Goal: Information Seeking & Learning: Learn about a topic

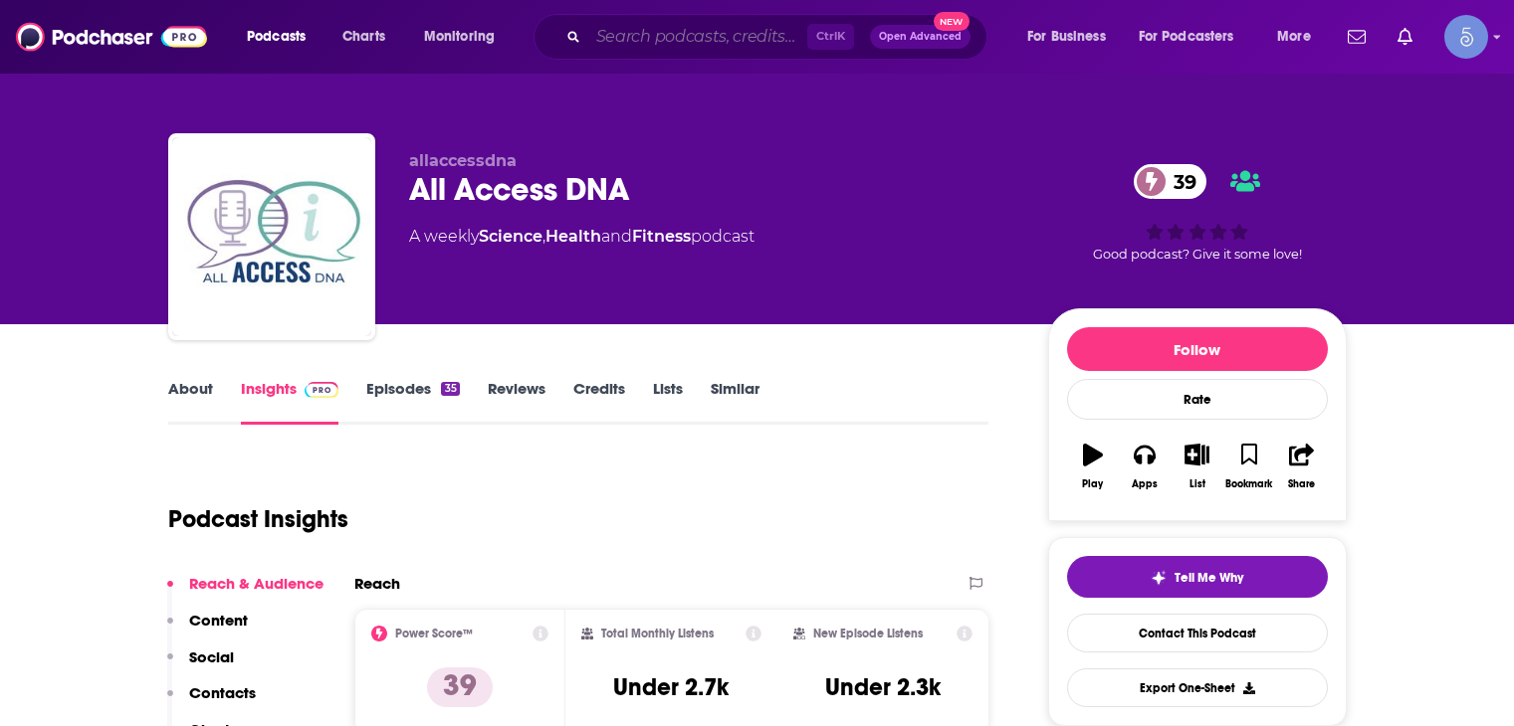
drag, startPoint x: 0, startPoint y: 0, endPoint x: 670, endPoint y: 29, distance: 670.3
click at [670, 29] on input "Search podcasts, credits, & more..." at bounding box center [697, 37] width 219 height 32
paste input "Innovative Leadership"
type input "Innovative Leadership"
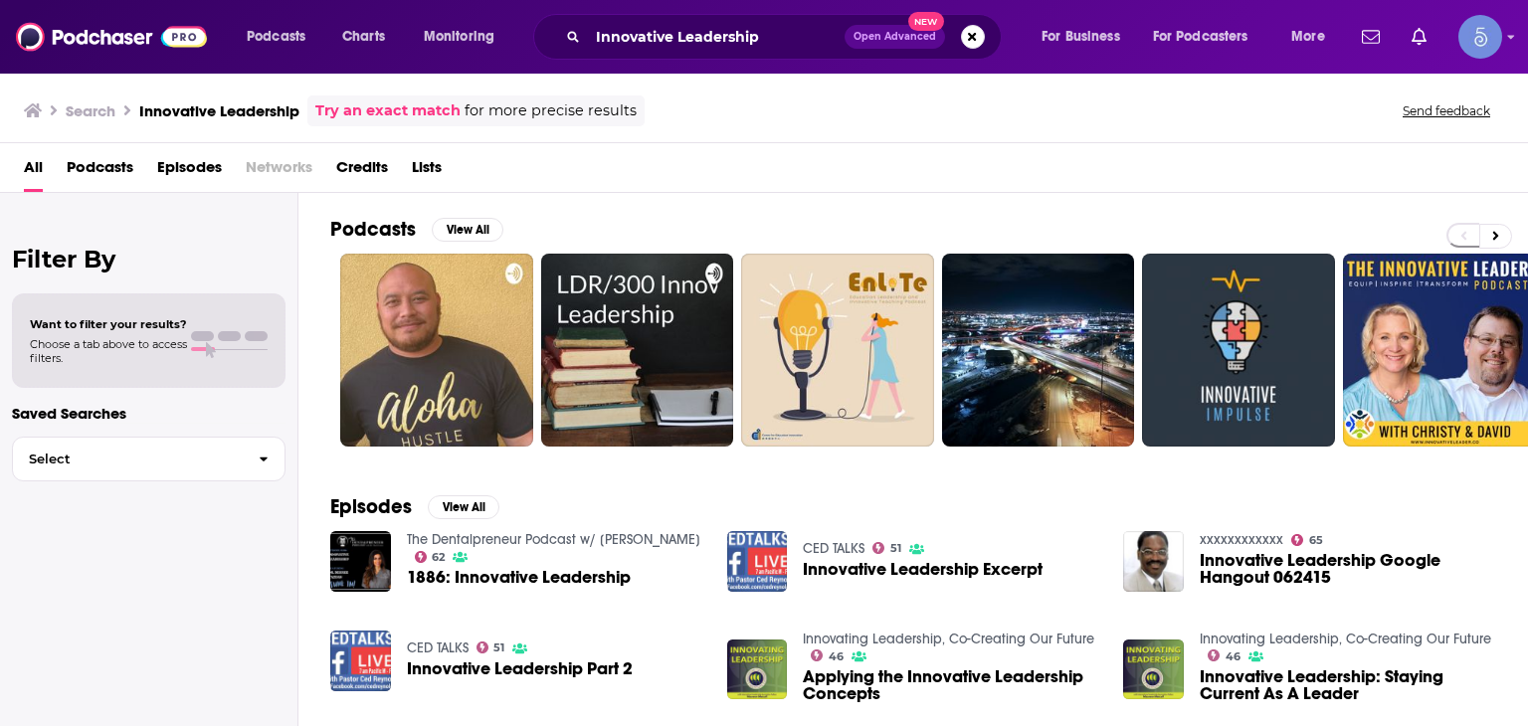
click at [567, 569] on span "1886: Innovative Leadership" at bounding box center [519, 577] width 224 height 17
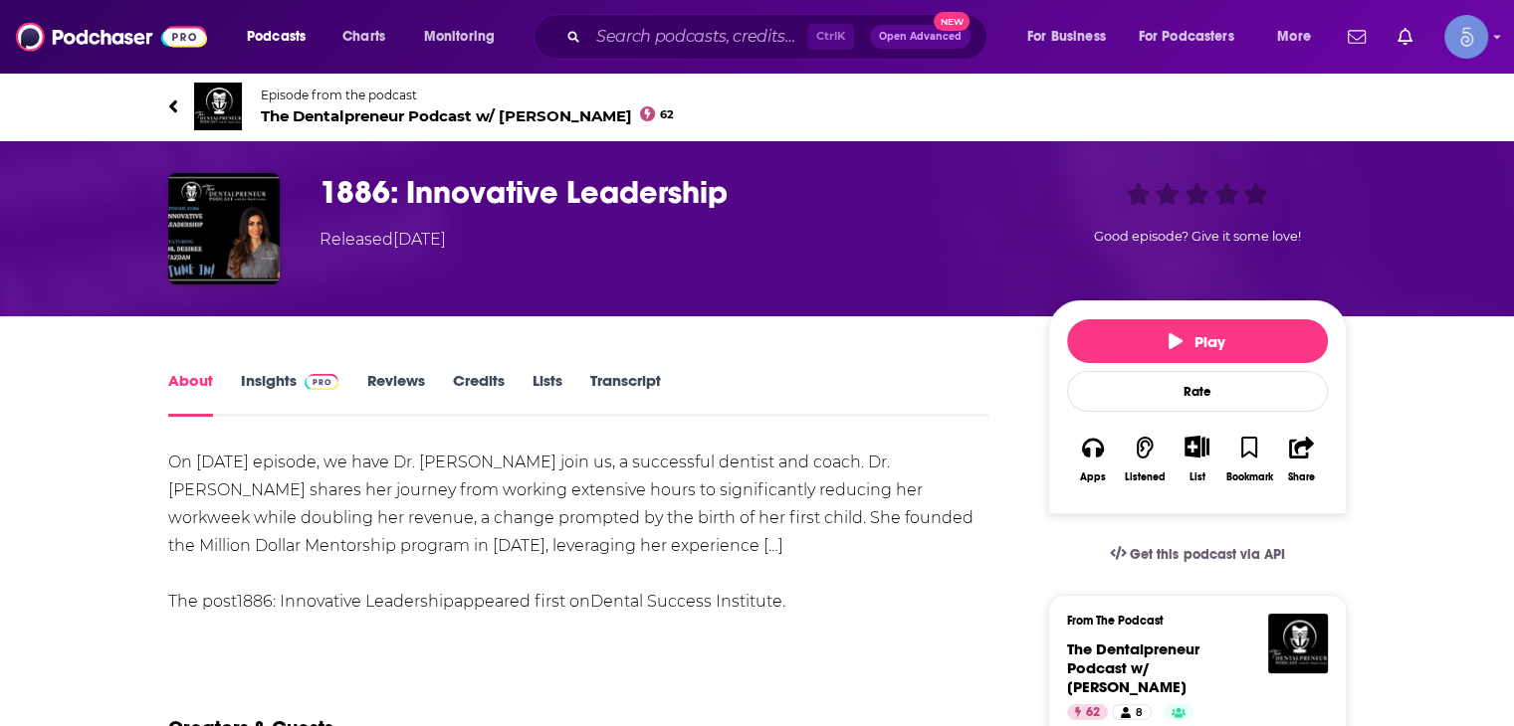
click at [278, 375] on link "Insights" at bounding box center [290, 394] width 99 height 46
